Goal: Information Seeking & Learning: Find specific fact

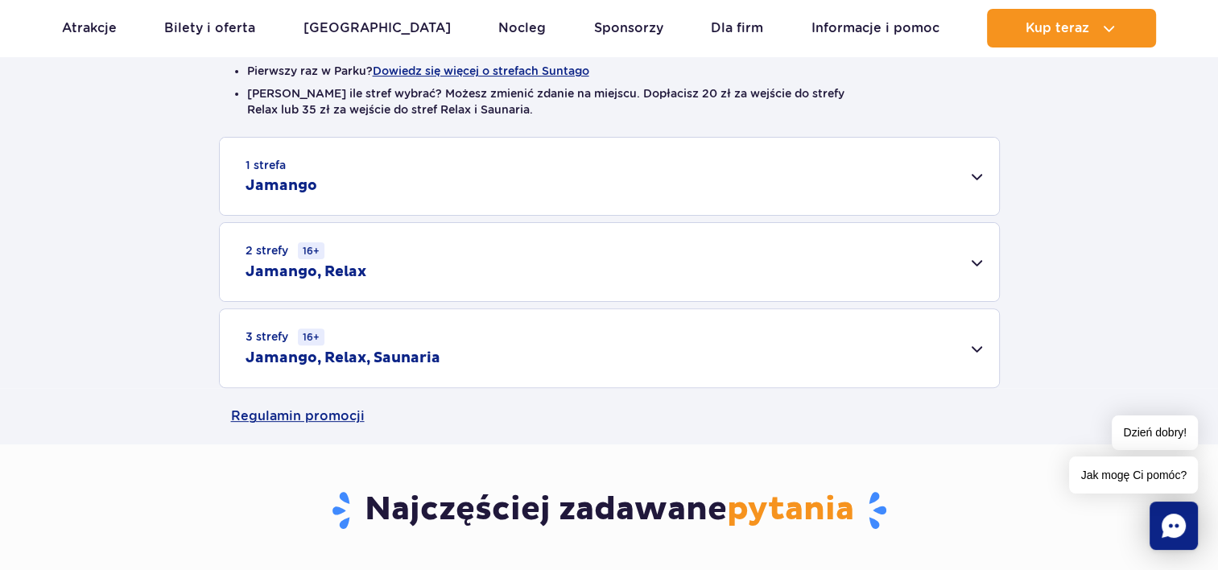
scroll to position [483, 0]
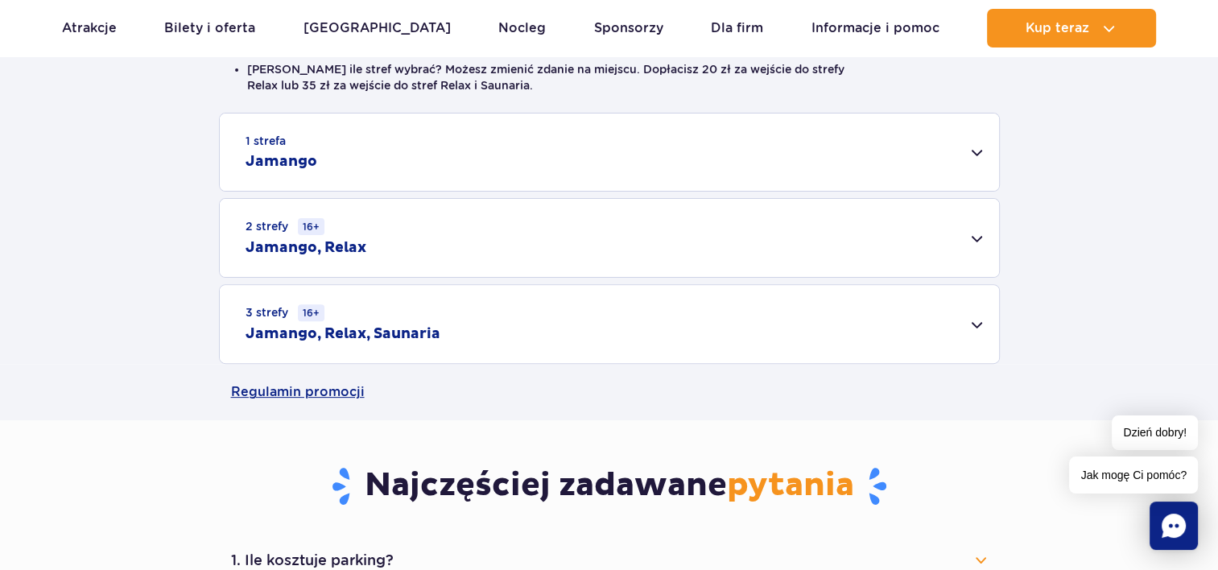
click at [975, 324] on div "3 strefy 16+ Jamango, Relax, Saunaria" at bounding box center [609, 324] width 779 height 78
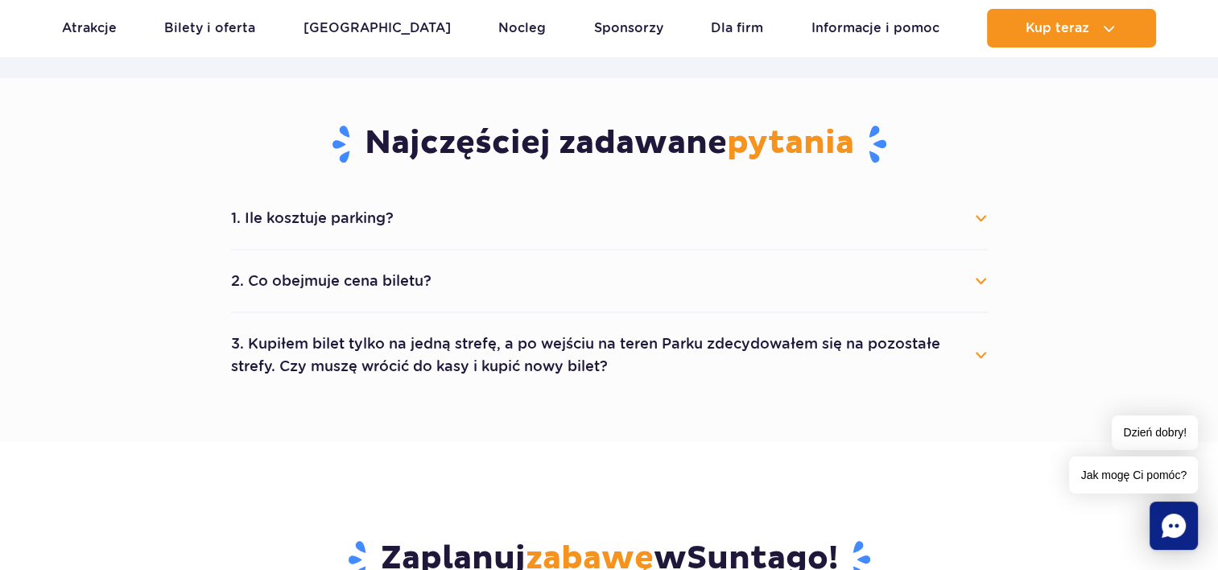
scroll to position [1046, 0]
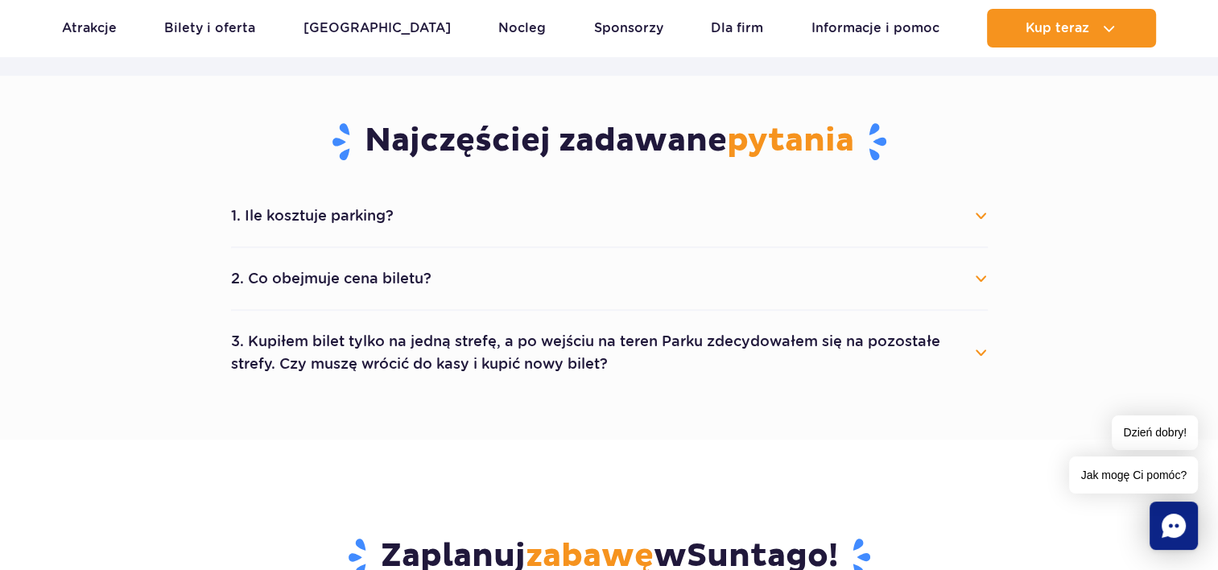
click at [290, 216] on button "1. Ile kosztuje parking?" at bounding box center [609, 215] width 757 height 35
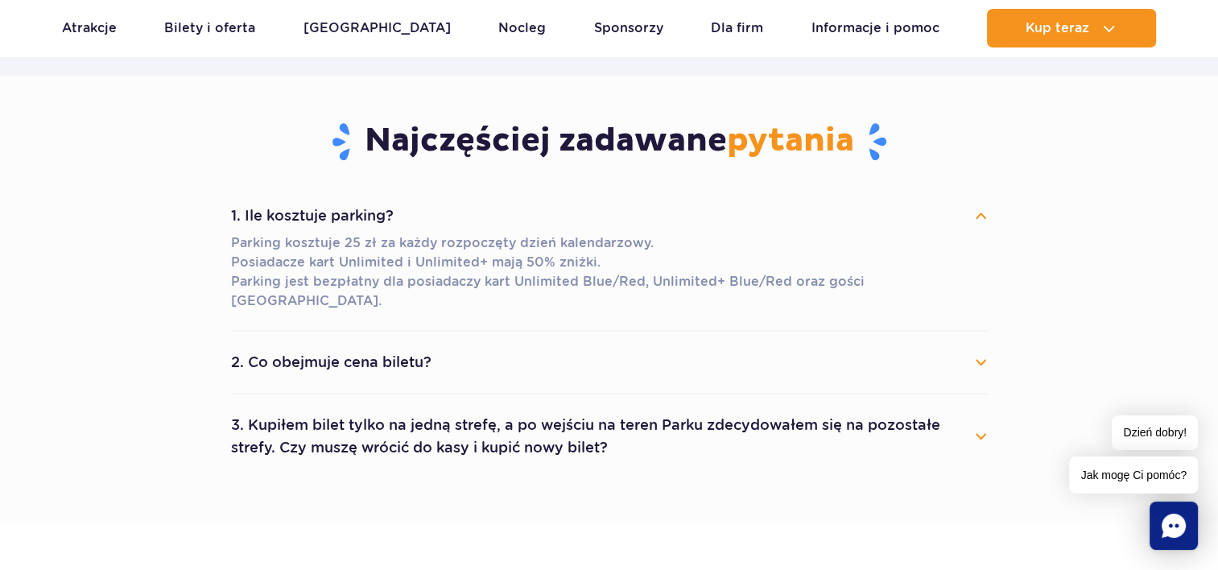
click at [325, 348] on button "2. Co obejmuje cena biletu?" at bounding box center [609, 361] width 757 height 35
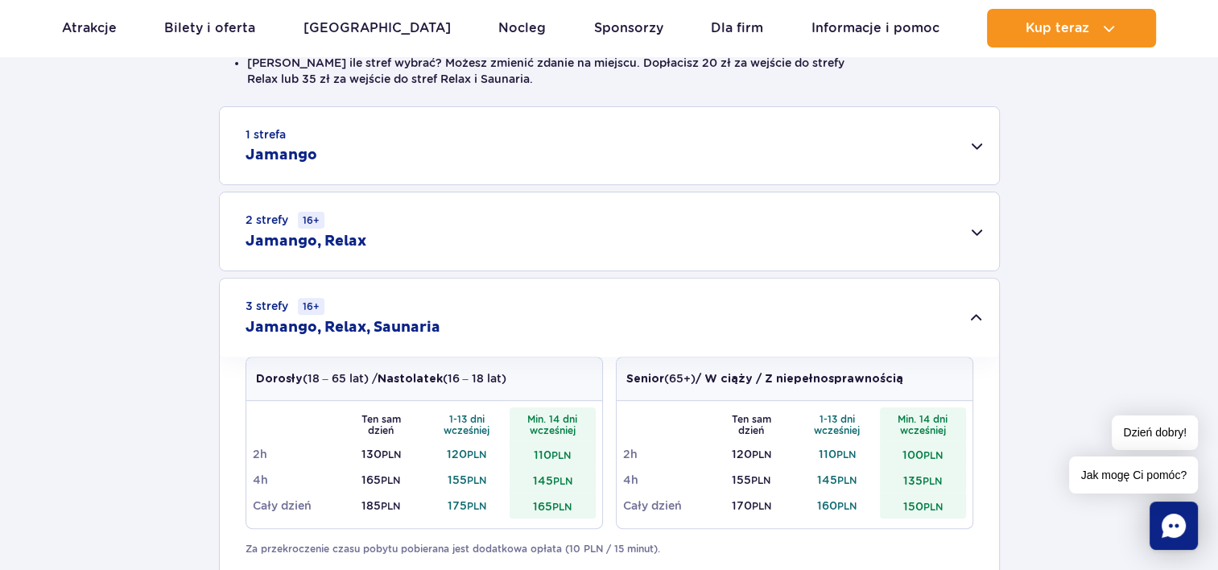
scroll to position [483, 0]
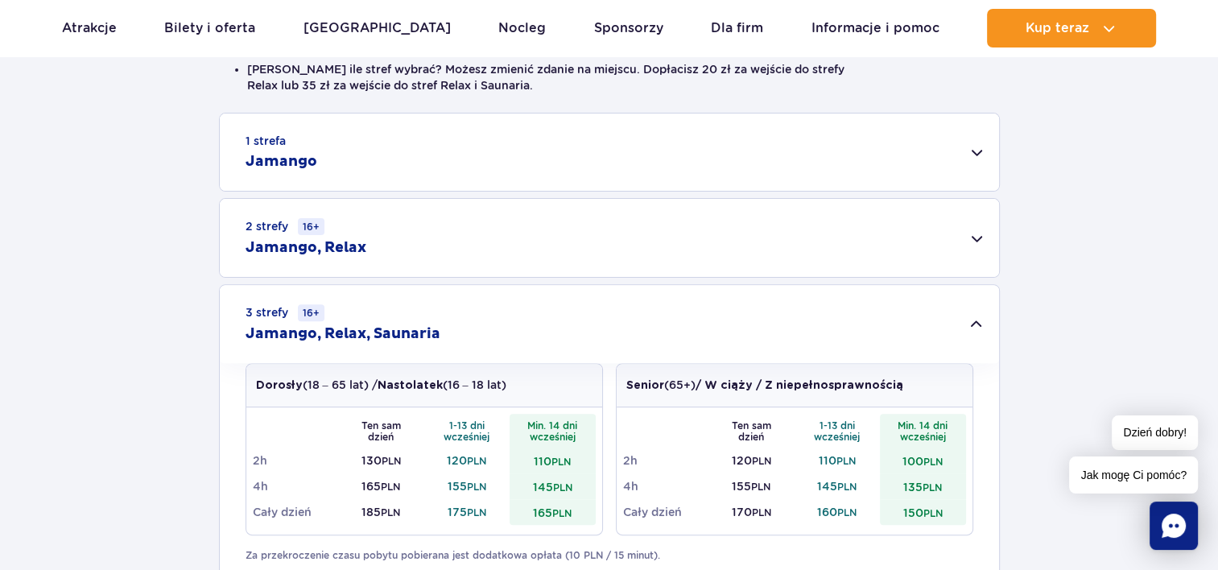
click at [975, 233] on div "2 strefy 16+ Jamango, Relax" at bounding box center [609, 238] width 779 height 78
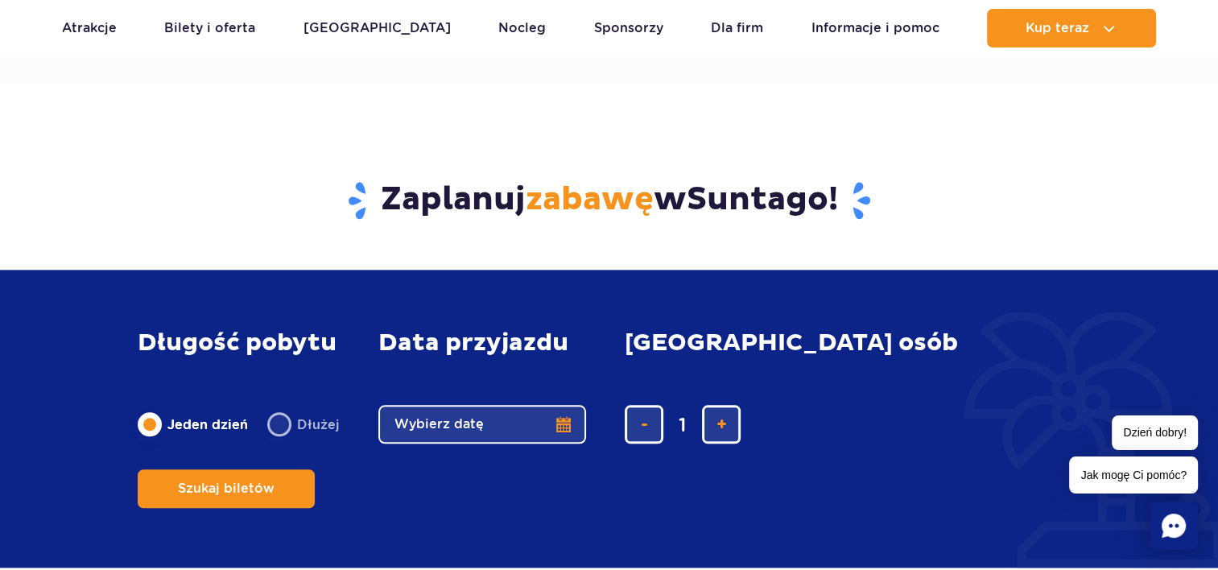
scroll to position [1771, 0]
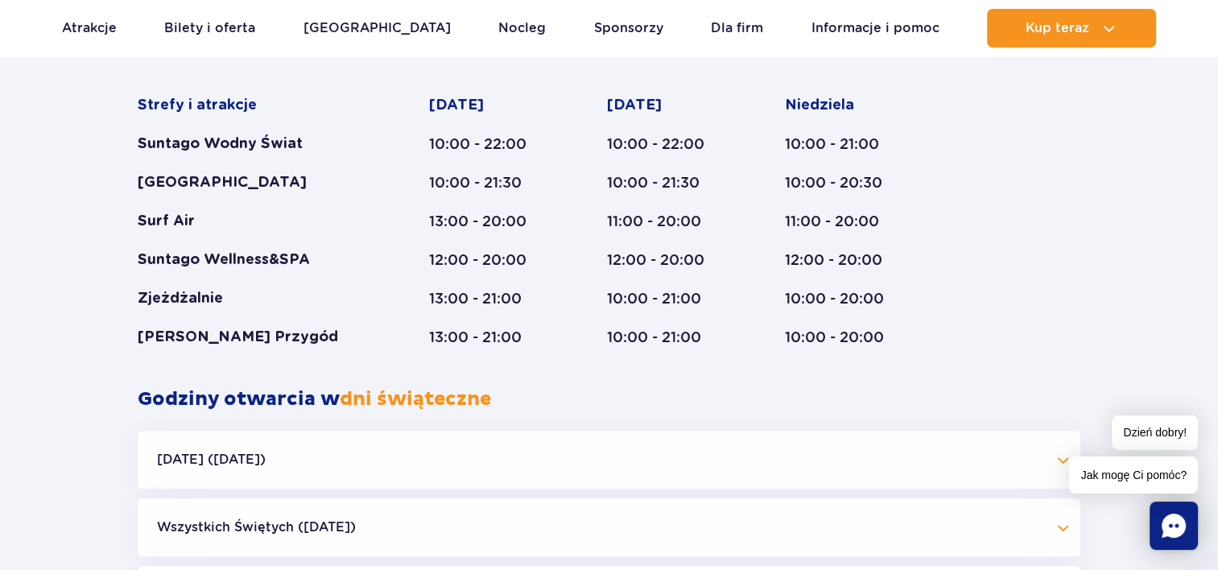
scroll to position [1068, 0]
